Goal: Find contact information: Find contact information

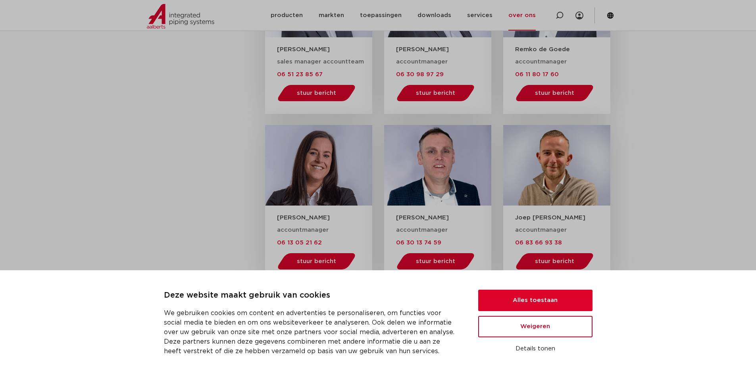
scroll to position [735, 0]
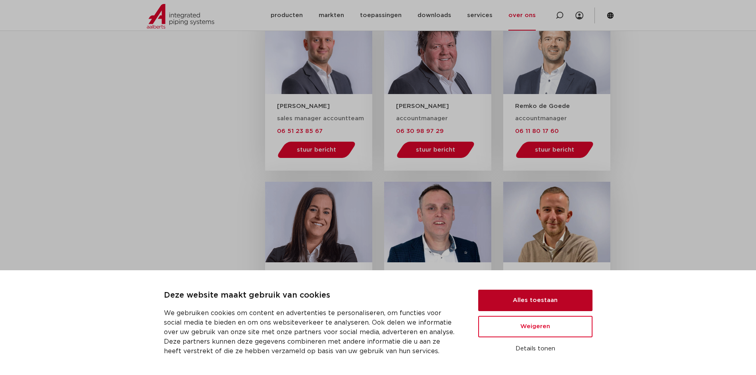
click at [531, 297] on button "Alles toestaan" at bounding box center [536, 300] width 114 height 21
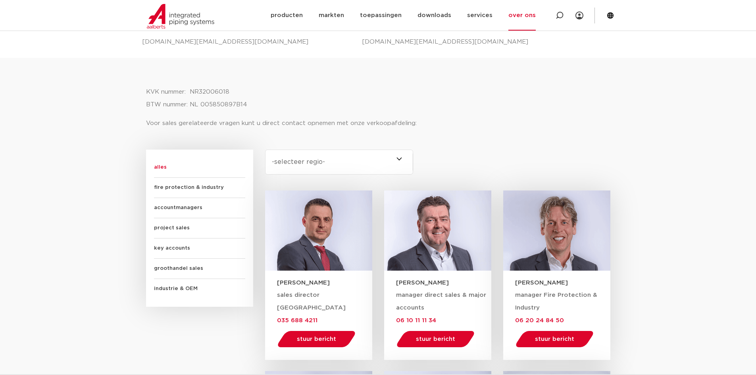
scroll to position [379, 0]
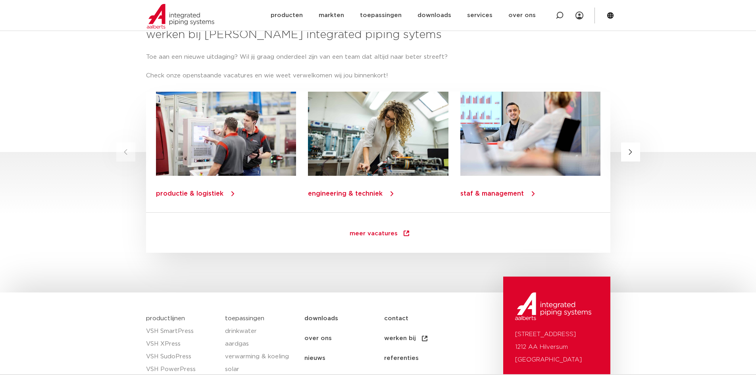
scroll to position [1132, 0]
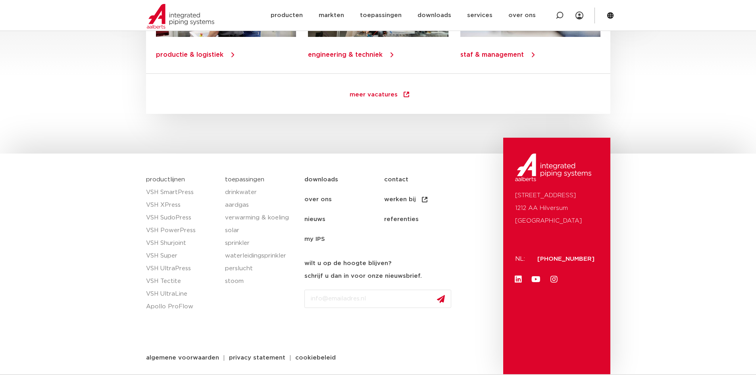
click at [397, 173] on link "contact" at bounding box center [424, 180] width 80 height 20
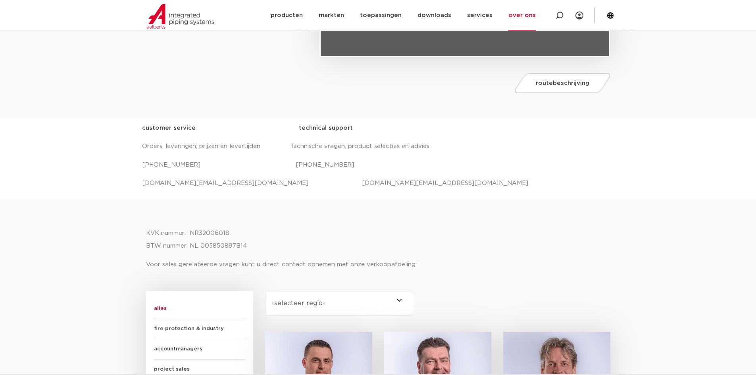
scroll to position [238, 0]
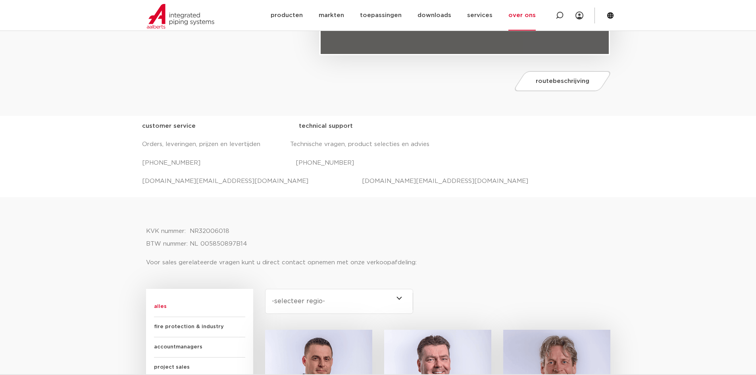
click at [192, 183] on p "salessupport.nl@aalberts-ips.com projecten.nl@aalberts-ips.com" at bounding box center [378, 181] width 473 height 13
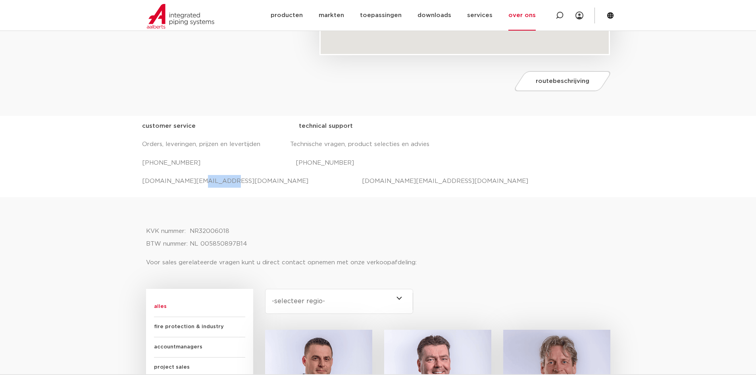
click at [192, 183] on p "salessupport.nl@aalberts-ips.com projecten.nl@aalberts-ips.com" at bounding box center [378, 181] width 473 height 13
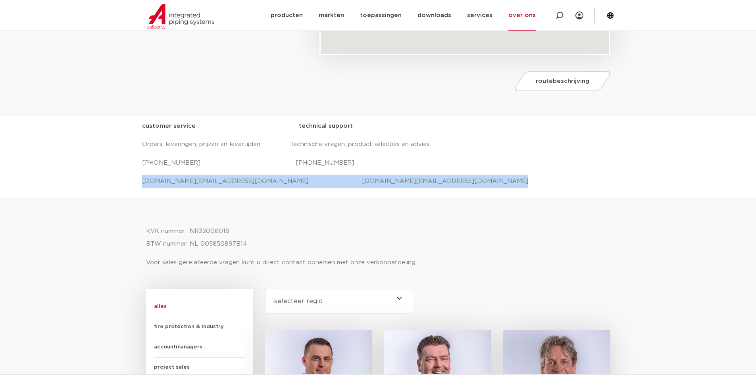
click at [192, 183] on p "salessupport.nl@aalberts-ips.com projecten.nl@aalberts-ips.com" at bounding box center [378, 181] width 473 height 13
copy p "salessupport.nl@aalberts-ips.com projecten.nl@aalberts-ips.com"
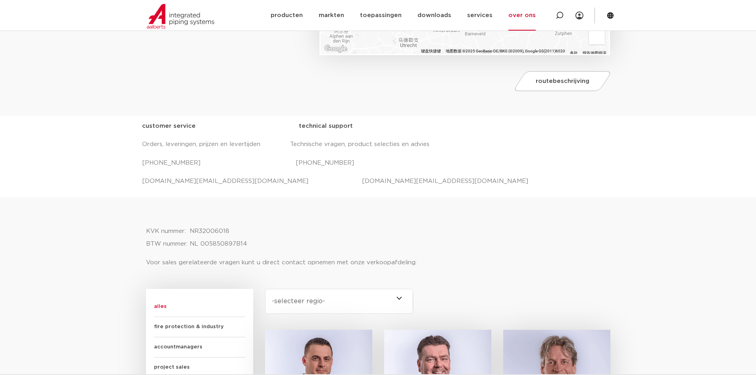
drag, startPoint x: 326, startPoint y: 247, endPoint x: 330, endPoint y: 245, distance: 4.6
click at [326, 247] on p "KVK nummer: NR32006018 BTW nummer: NL 005850897B14" at bounding box center [378, 237] width 465 height 25
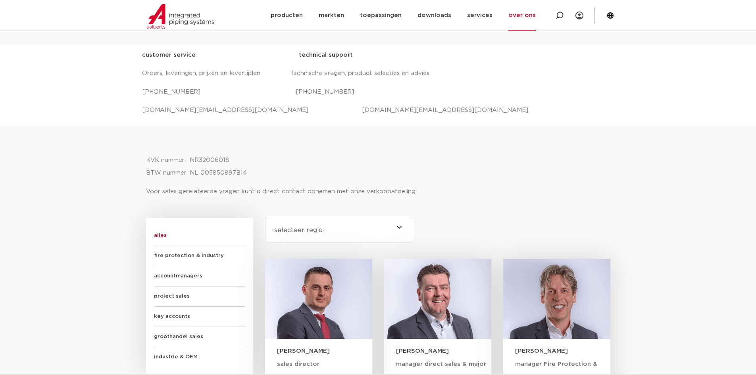
scroll to position [397, 0]
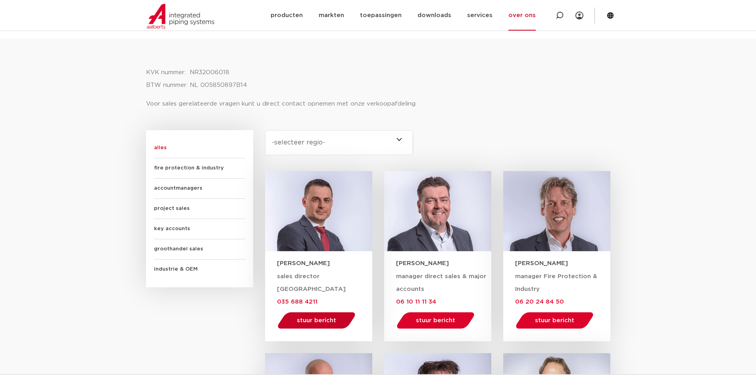
click at [322, 320] on span "stuur bericht" at bounding box center [316, 321] width 39 height 6
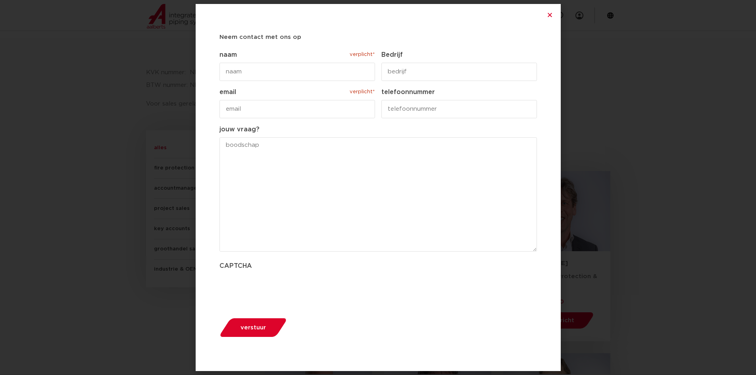
click at [595, 128] on div "Neem contact met ons op " verplicht* " geeft vereiste velden aan Dit veld is ve…" at bounding box center [378, 187] width 756 height 375
